Goal: Information Seeking & Learning: Learn about a topic

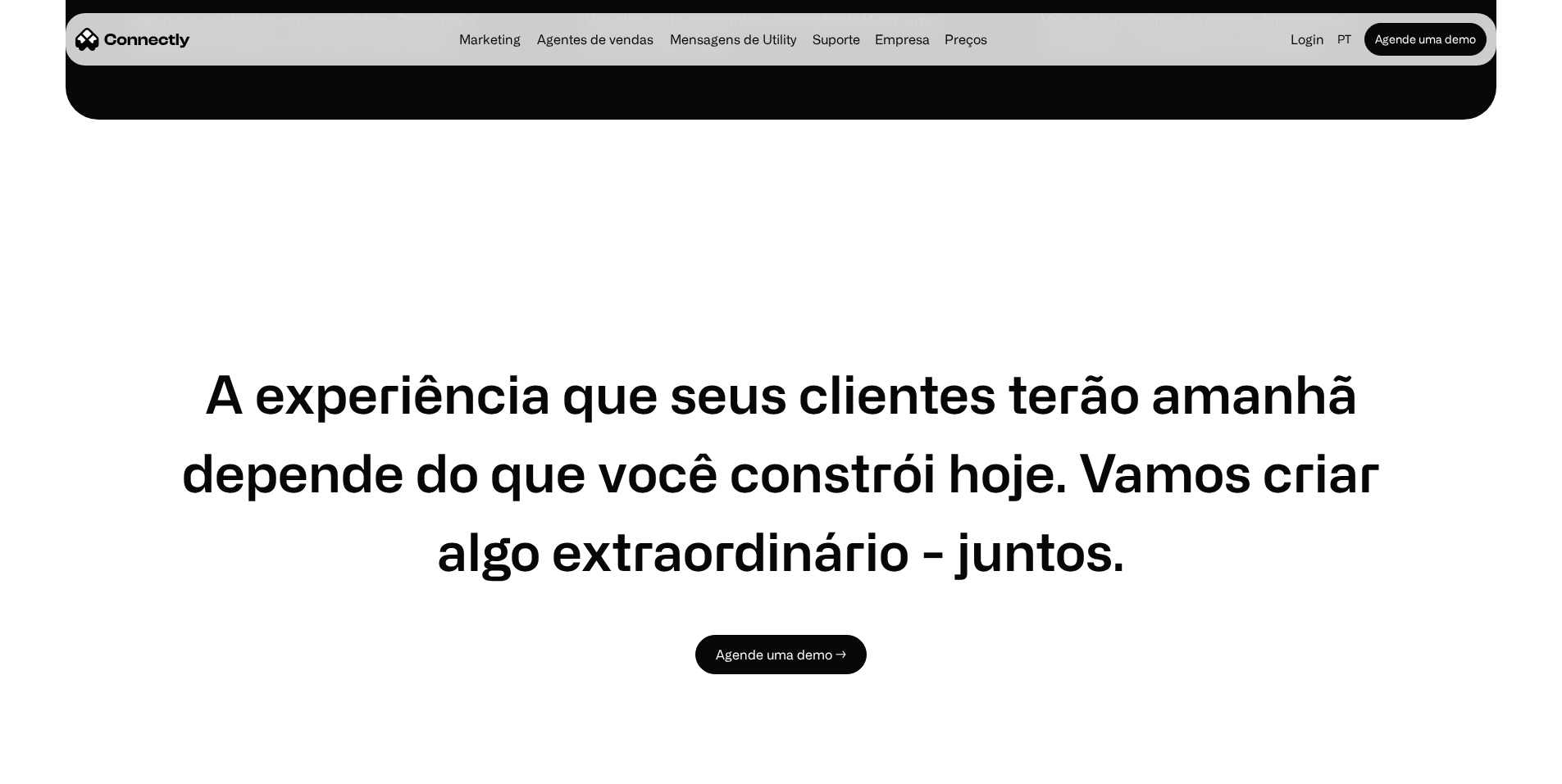
scroll to position [5408, 0]
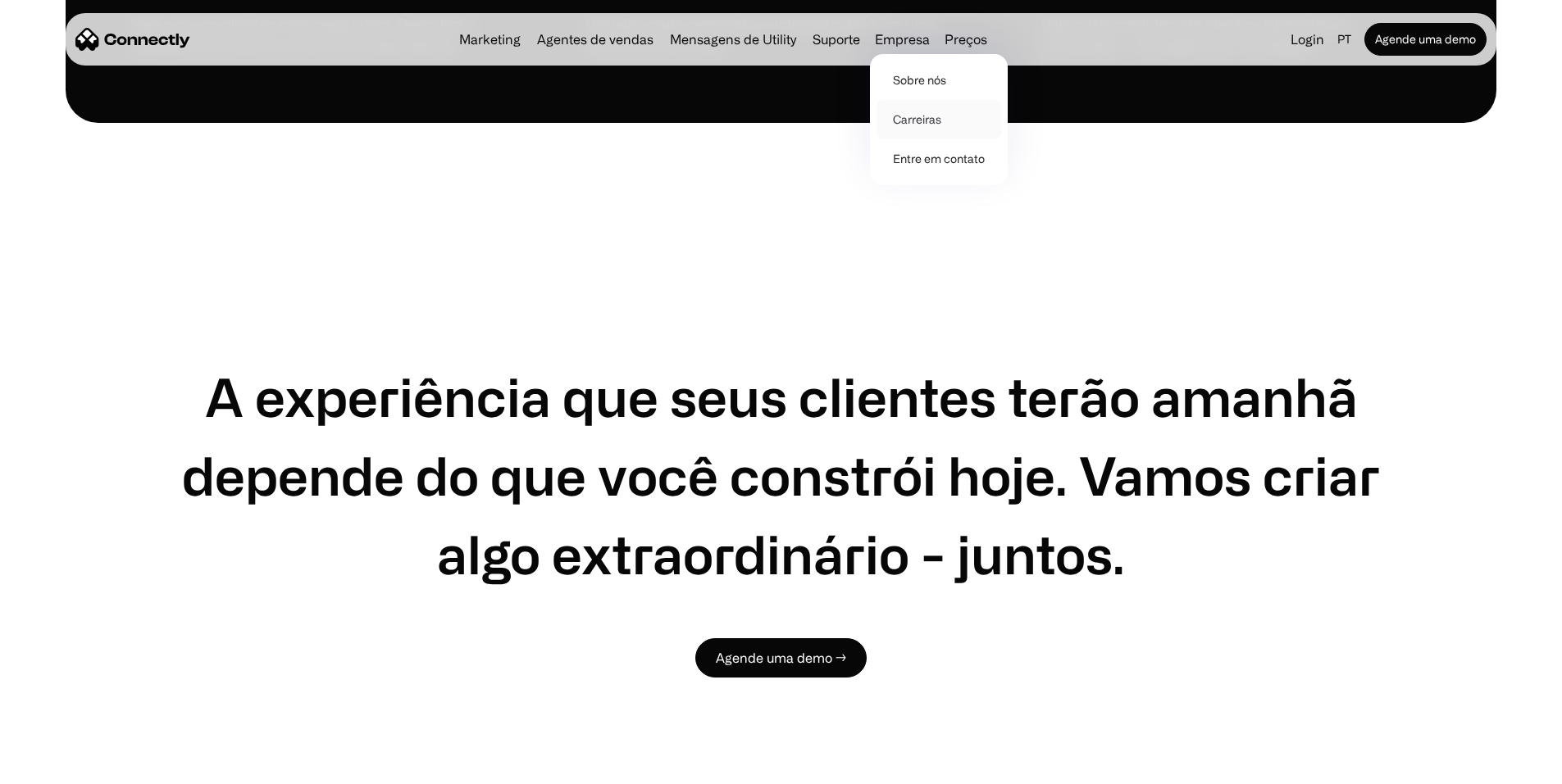
click at [939, 119] on link "Carreiras" at bounding box center [938, 119] width 125 height 39
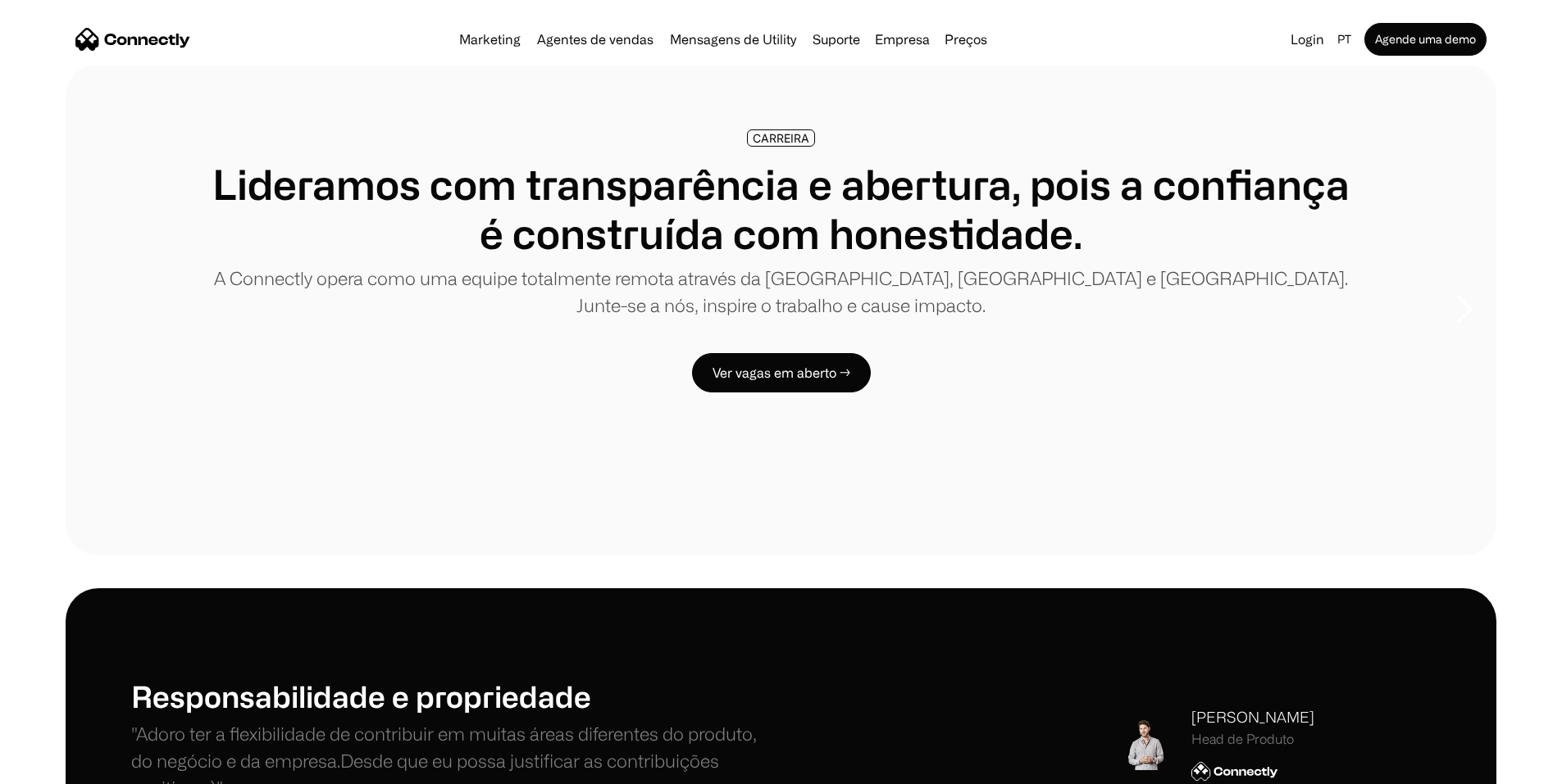
scroll to position [410, 0]
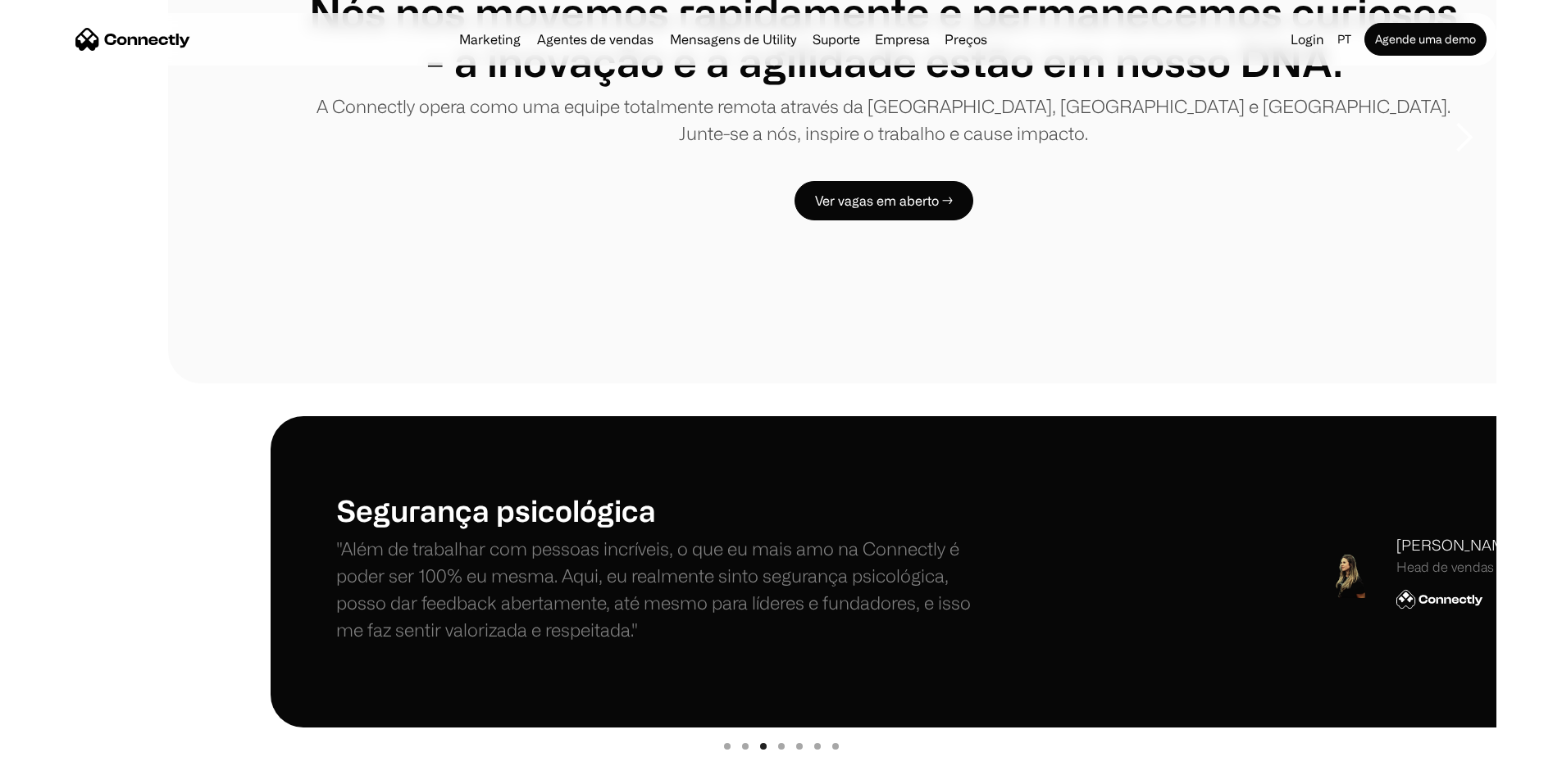
scroll to position [0, 0]
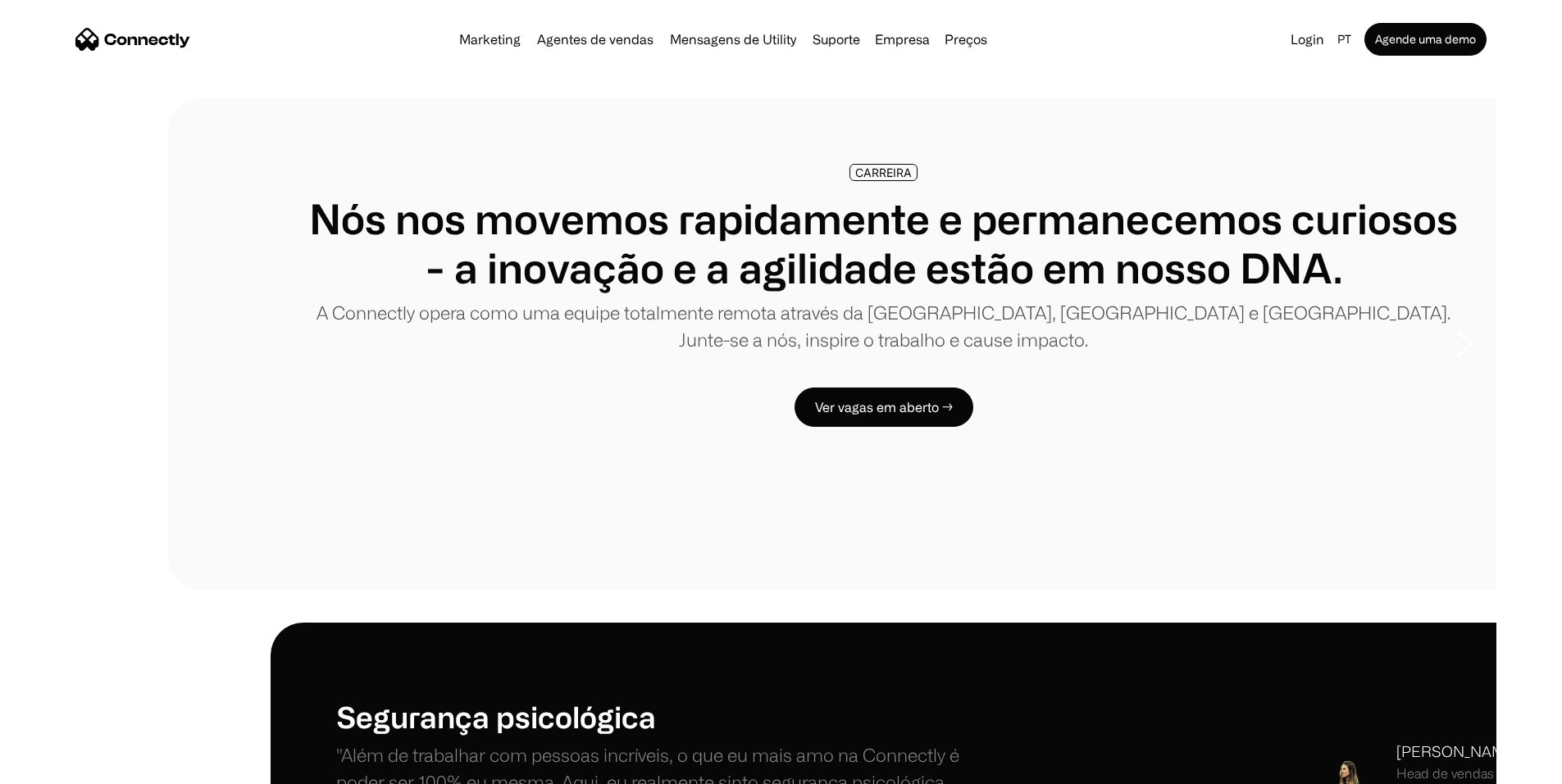
click at [590, 35] on div "Marketing Agentes de vendas Mensagens de Utility Suporte Empresa Sobre nós Carr…" at bounding box center [723, 39] width 541 height 23
click at [595, 40] on link "Agentes de vendas" at bounding box center [595, 39] width 130 height 13
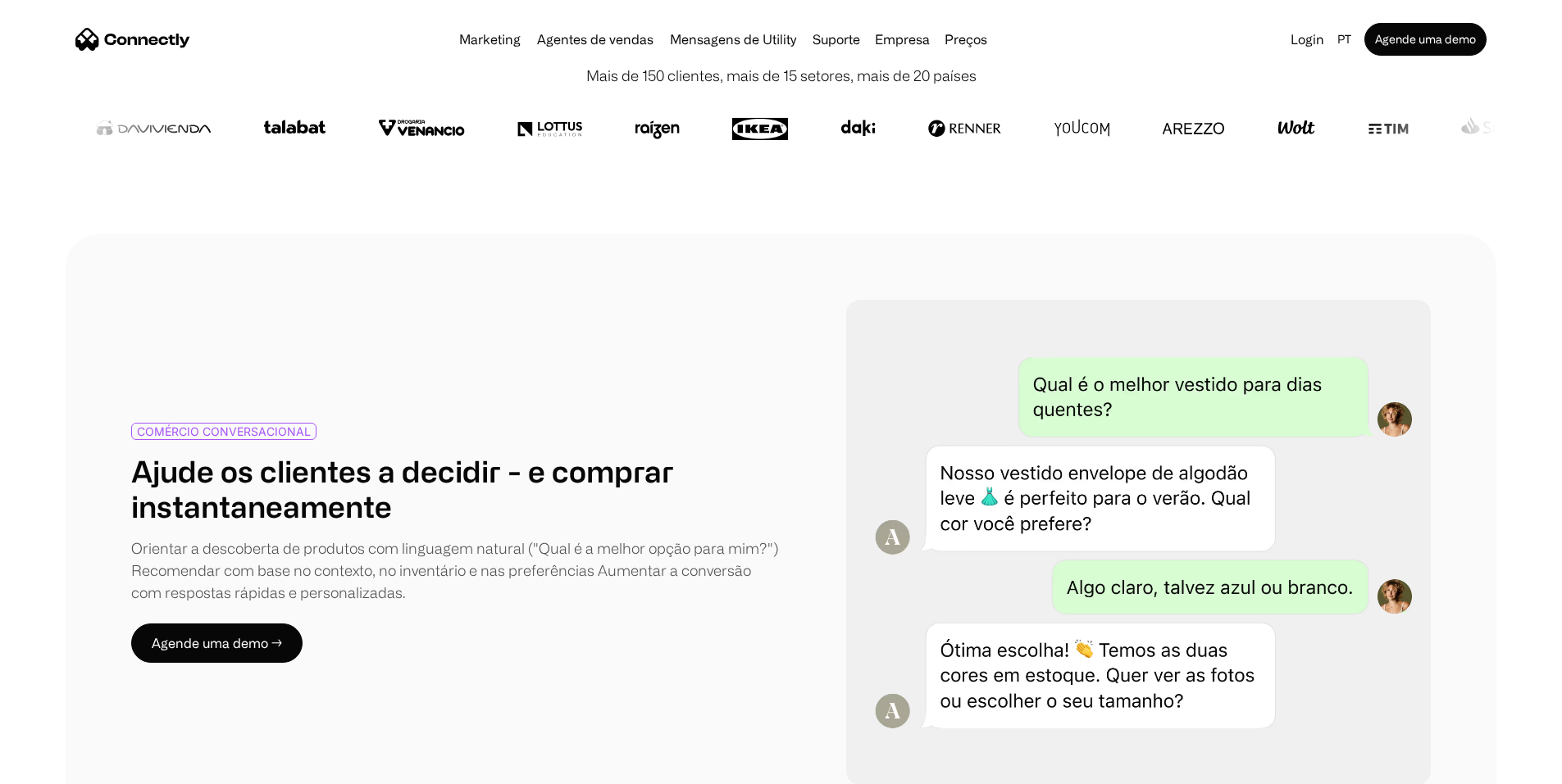
scroll to position [902, 0]
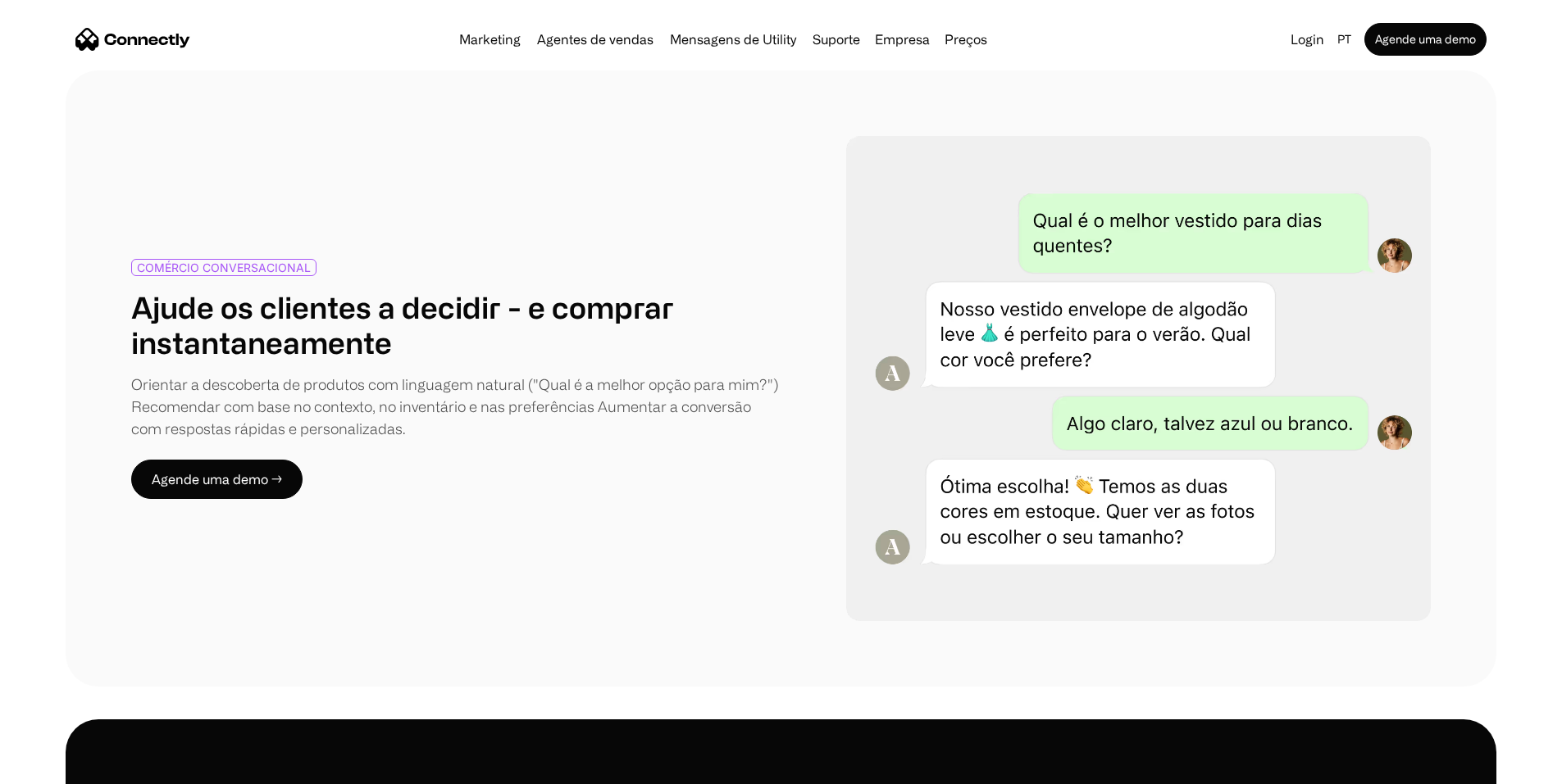
drag, startPoint x: 1090, startPoint y: 457, endPoint x: 965, endPoint y: 448, distance: 125.3
click at [965, 448] on img at bounding box center [1139, 378] width 585 height 485
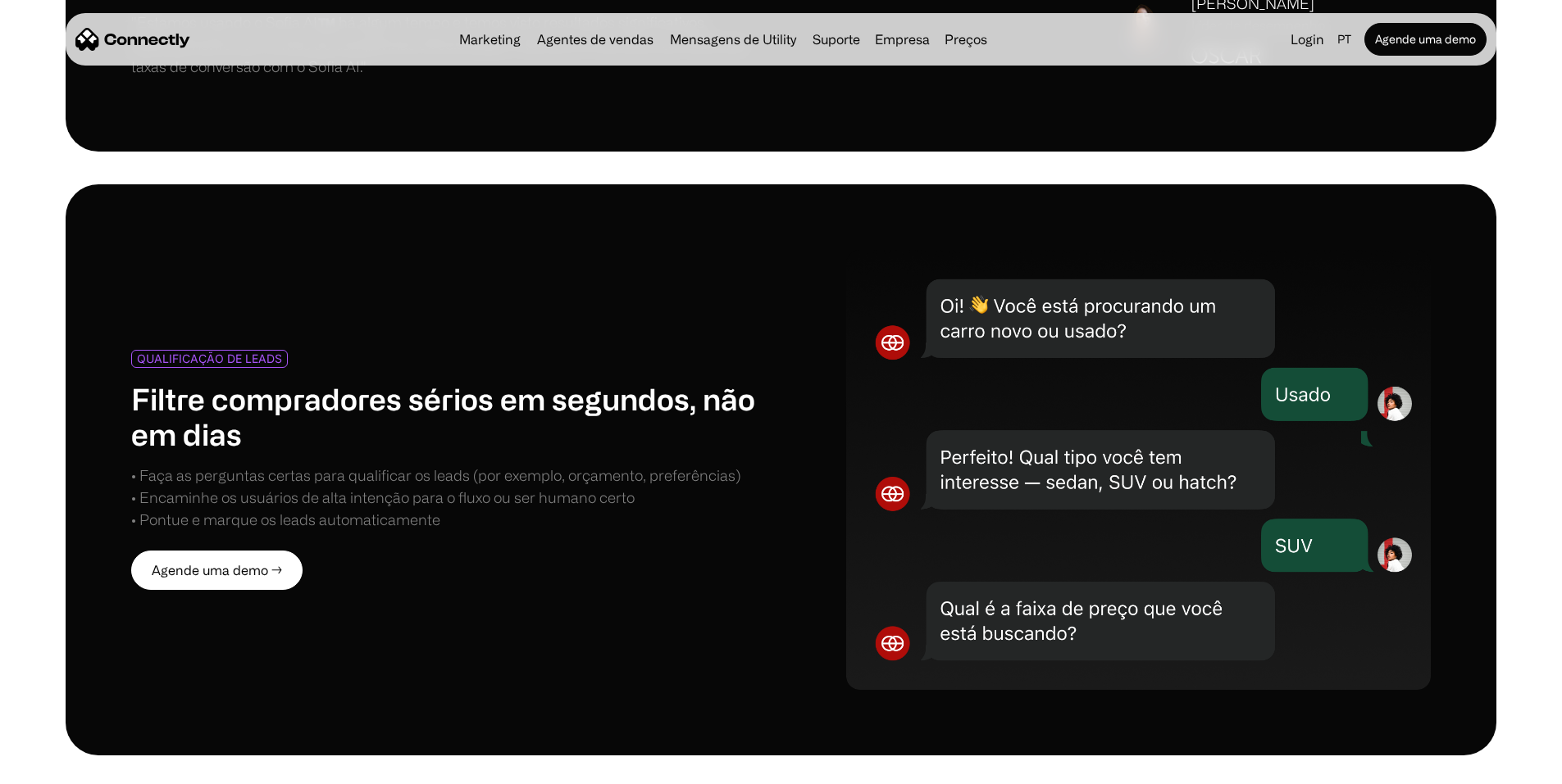
scroll to position [0, 0]
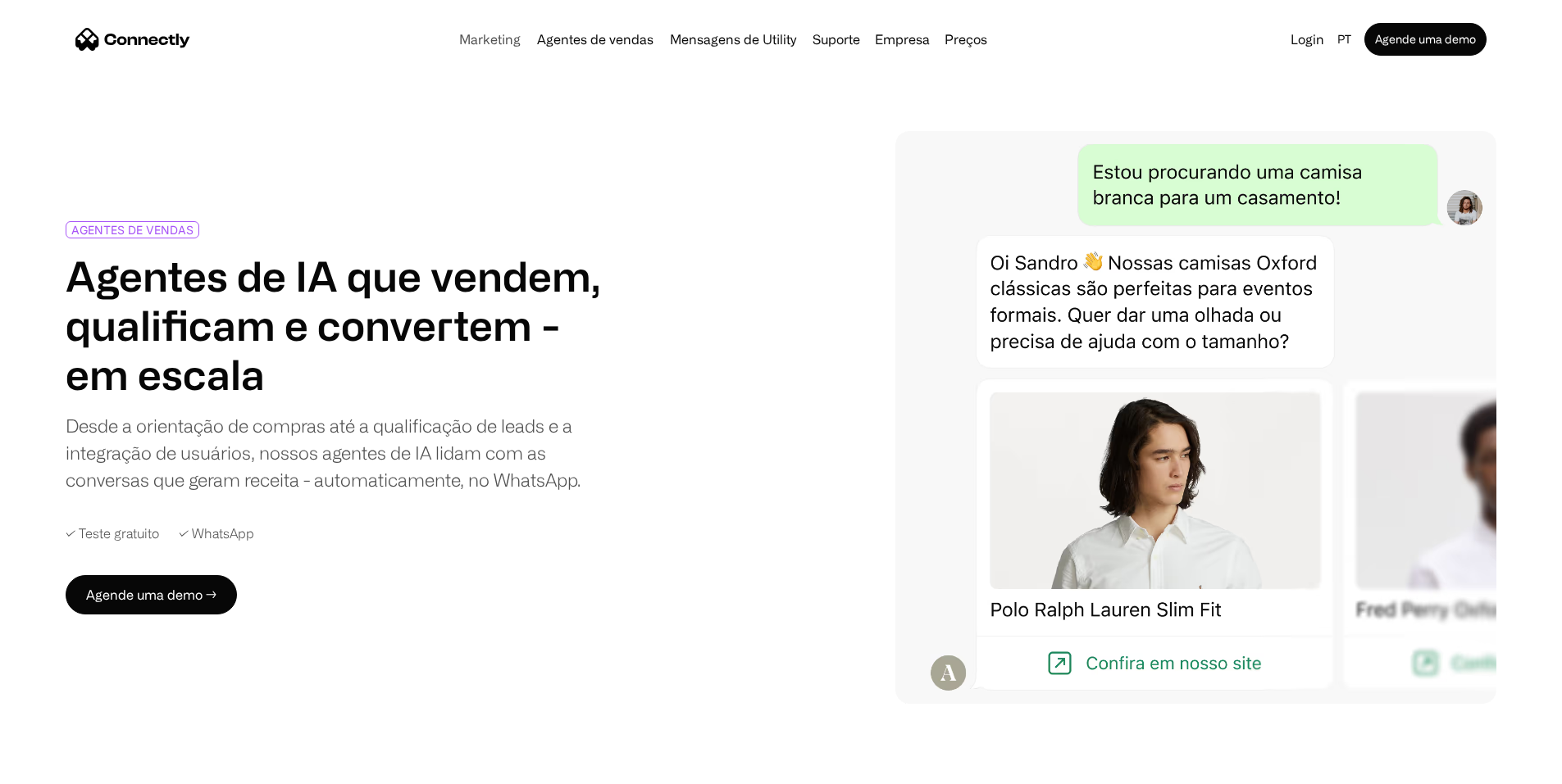
click at [452, 46] on link "Marketing" at bounding box center [489, 39] width 75 height 13
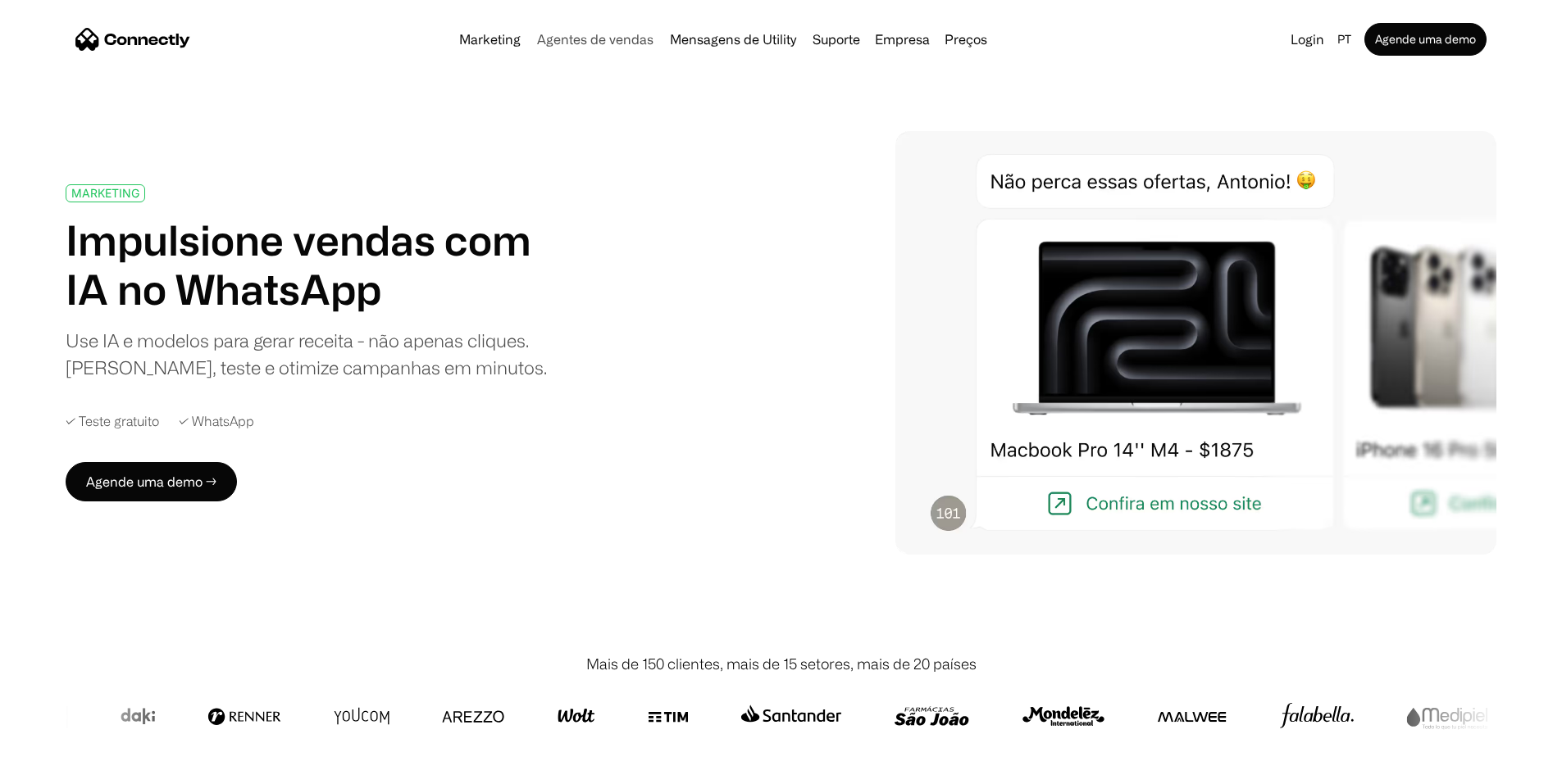
click at [576, 39] on link "Agentes de vendas" at bounding box center [595, 39] width 130 height 13
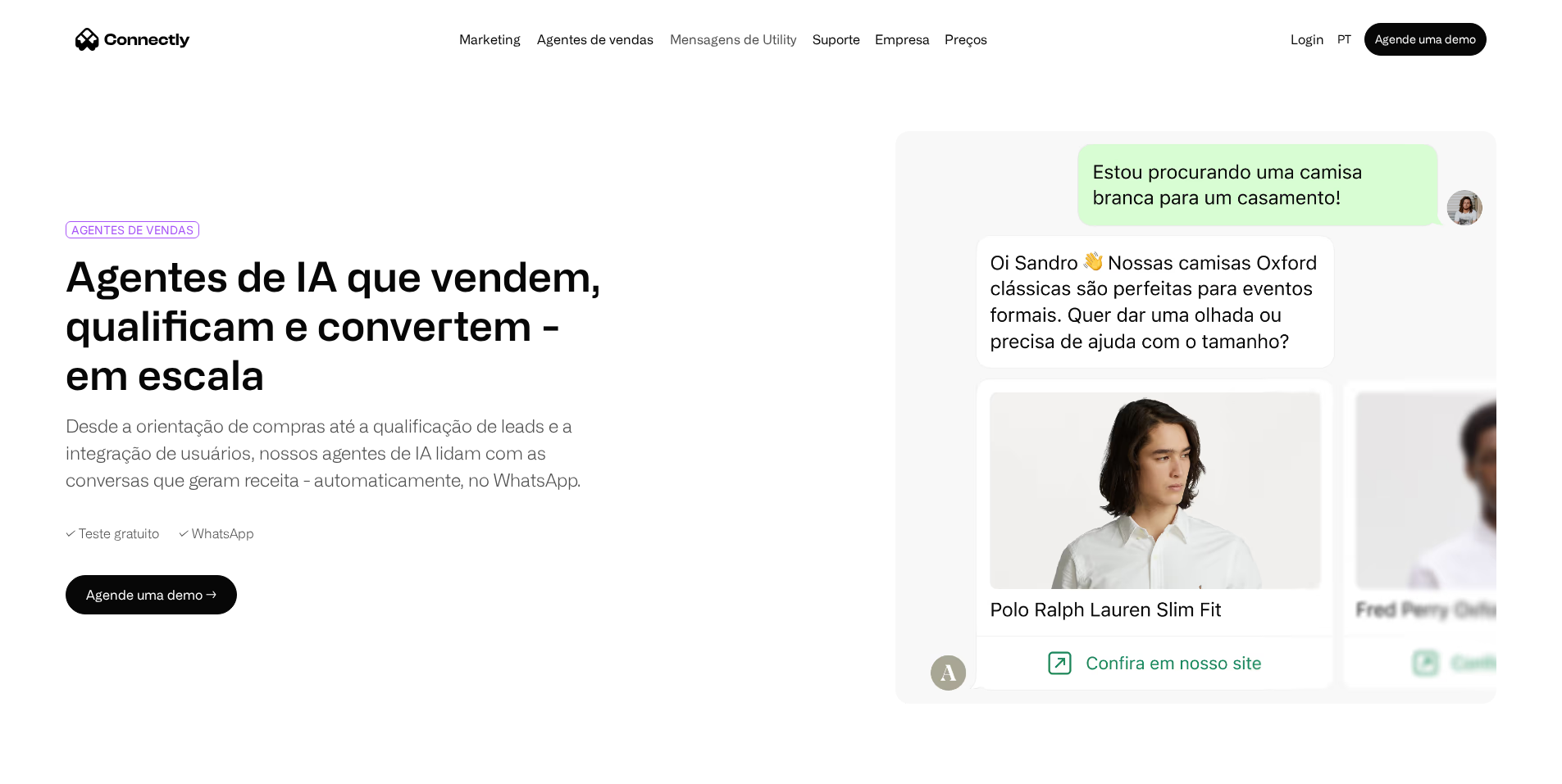
click at [678, 46] on link "Mensagens de Utility" at bounding box center [734, 39] width 140 height 13
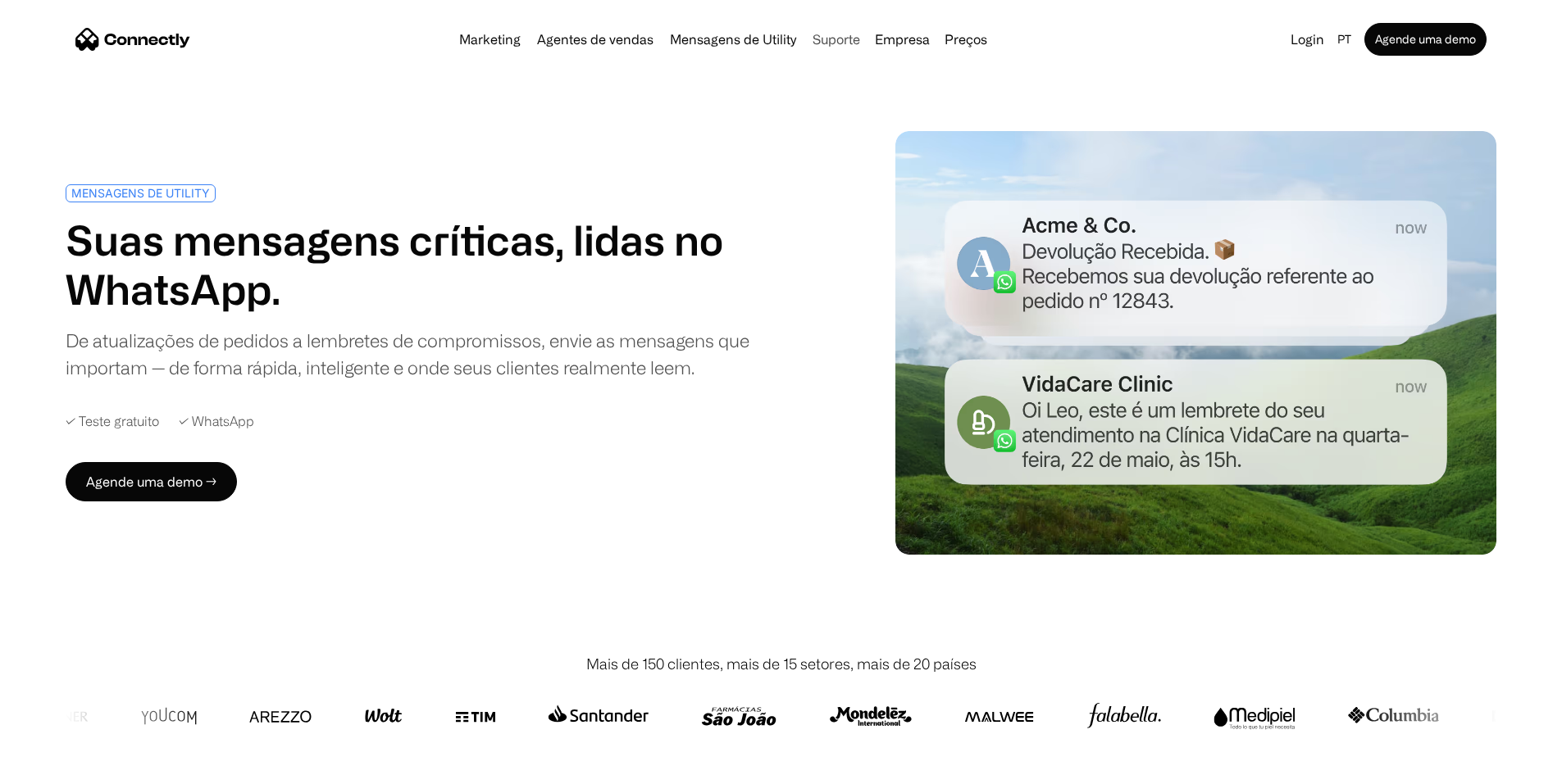
click at [830, 39] on link "Suporte" at bounding box center [836, 39] width 61 height 13
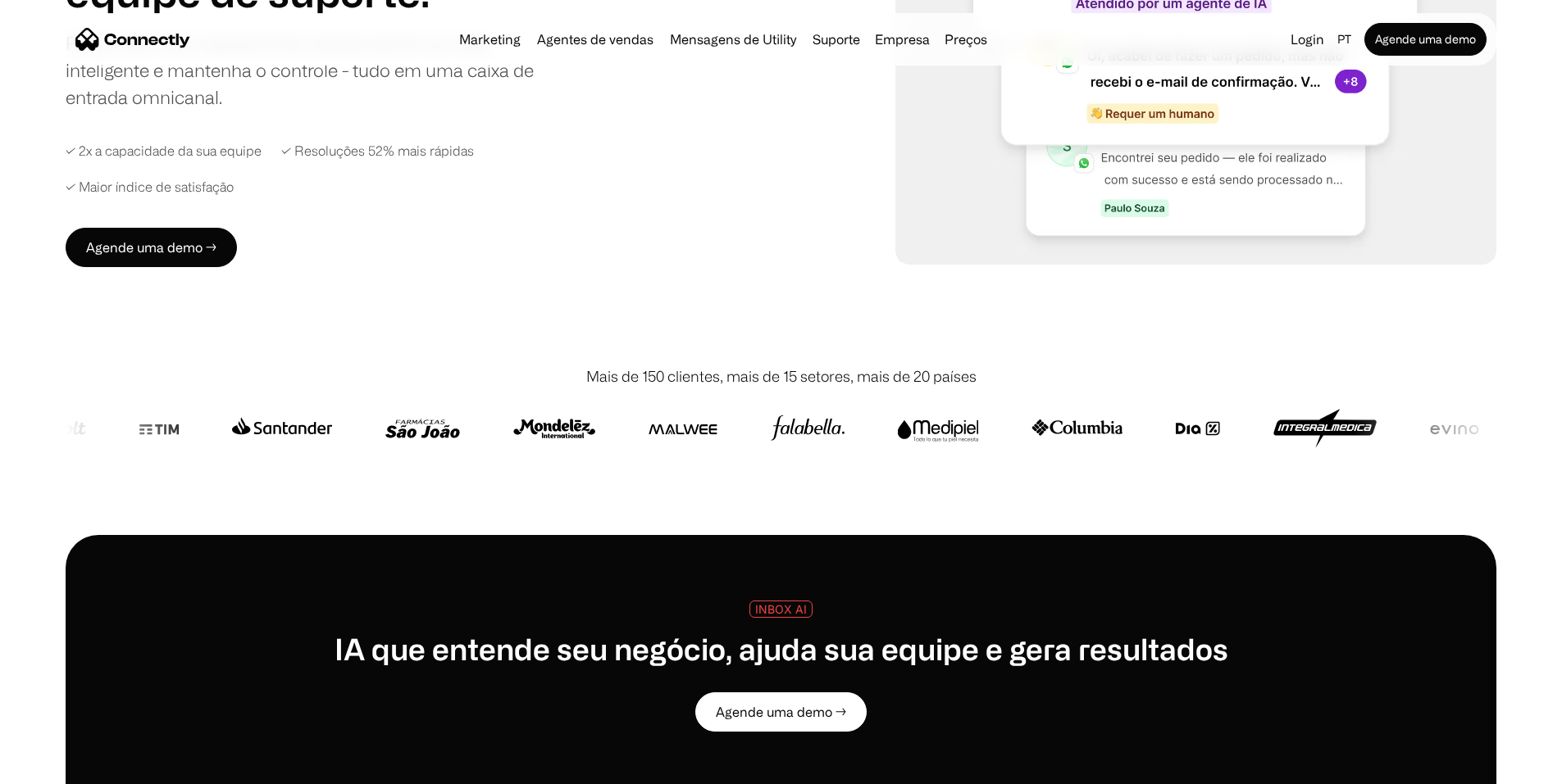
scroll to position [82, 0]
